Goal: Find specific page/section: Find specific page/section

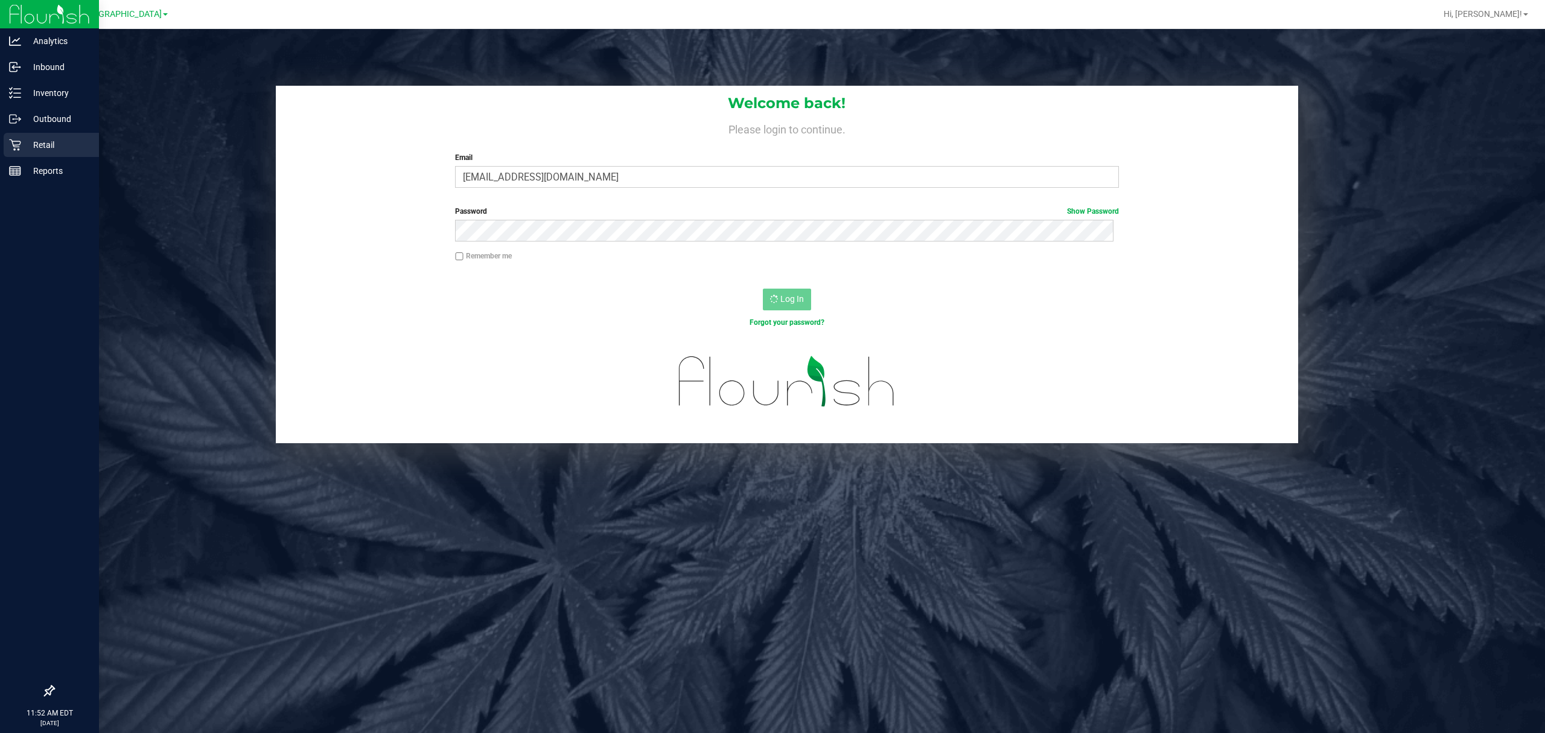
click at [32, 145] on p "Retail" at bounding box center [57, 145] width 72 height 14
